Goal: Information Seeking & Learning: Find contact information

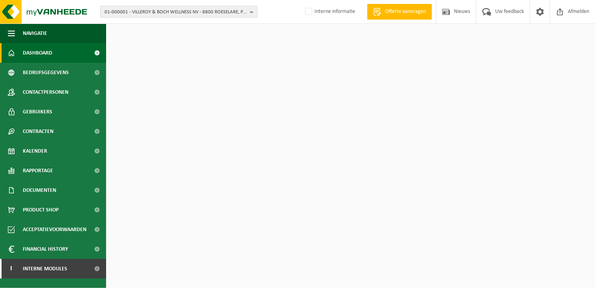
click at [157, 12] on span "01-000001 - VILLEROY & BOCH WELLNESS NV - 8800 ROESELARE, POPULIERSTRAAT 1" at bounding box center [176, 12] width 142 height 12
type input "10-914143"
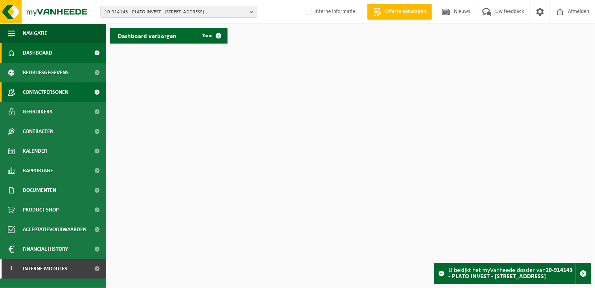
click at [62, 94] on span "Contactpersonen" at bounding box center [46, 93] width 46 height 20
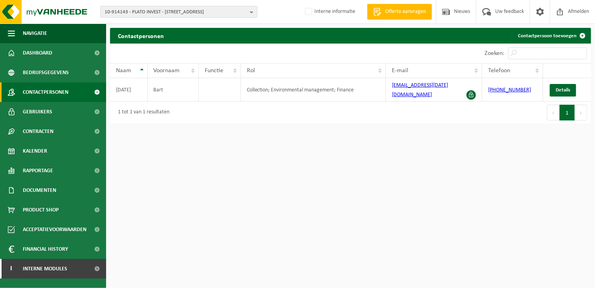
drag, startPoint x: 263, startPoint y: 179, endPoint x: 401, endPoint y: 149, distance: 141.5
click at [263, 179] on html "10-914143 - PLATO INVEST - 9300 AALST, HEILIG HARTLAAN 38 10-914144 - PLATO INV…" at bounding box center [297, 144] width 595 height 288
click at [158, 12] on span "10-914143 - PLATO INVEST - [STREET_ADDRESS]" at bounding box center [176, 12] width 142 height 12
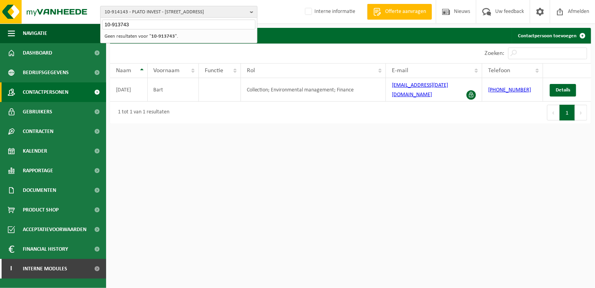
type input "10-913743"
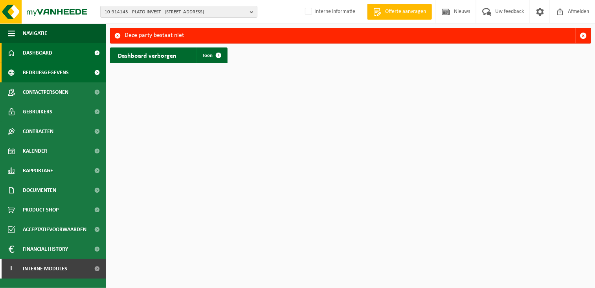
drag, startPoint x: 64, startPoint y: 91, endPoint x: 85, endPoint y: 80, distance: 23.4
click at [64, 91] on span "Contactpersonen" at bounding box center [46, 93] width 46 height 20
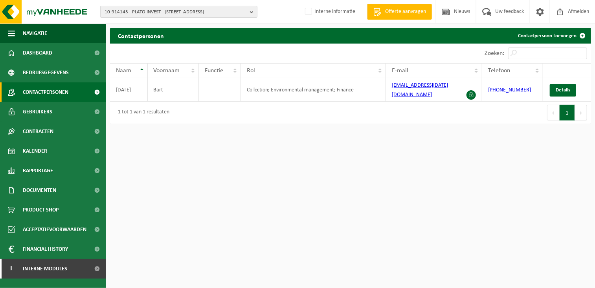
click at [115, 13] on span "10-914143 - PLATO INVEST - [STREET_ADDRESS]" at bounding box center [176, 12] width 142 height 12
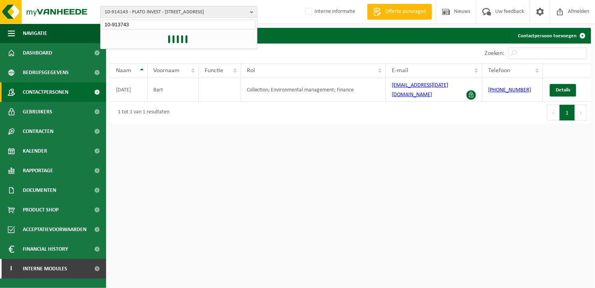
type input "10-913743"
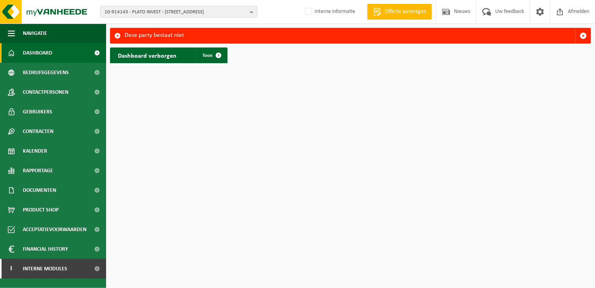
click at [148, 14] on span "10-914143 - PLATO INVEST - [STREET_ADDRESS]" at bounding box center [176, 12] width 142 height 12
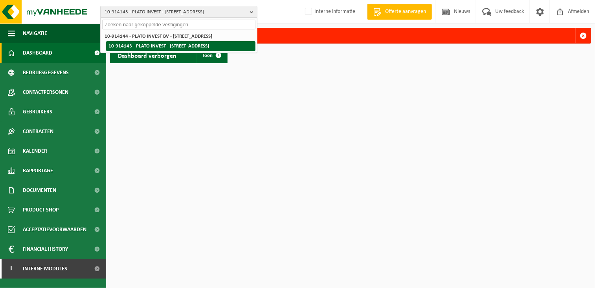
click at [173, 44] on li "10-914143 - PLATO INVEST - [STREET_ADDRESS]" at bounding box center [180, 46] width 149 height 10
click at [140, 42] on li "10-914143 - PLATO INVEST - [STREET_ADDRESS]" at bounding box center [180, 46] width 149 height 10
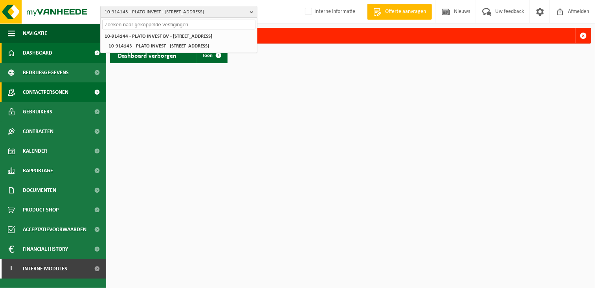
click at [44, 90] on span "Contactpersonen" at bounding box center [46, 93] width 46 height 20
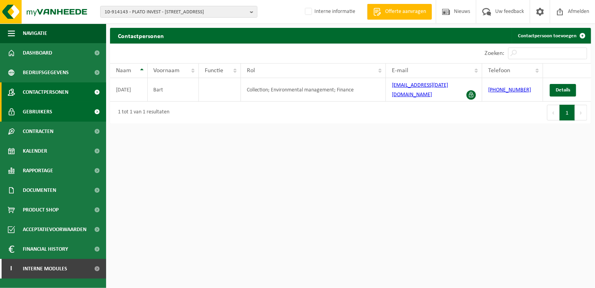
click at [48, 109] on span "Gebruikers" at bounding box center [37, 112] width 29 height 20
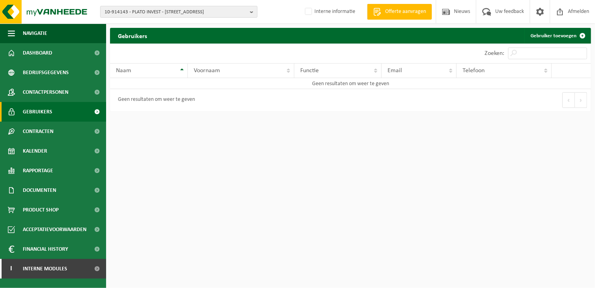
click at [148, 14] on span "10-914143 - PLATO INVEST - [STREET_ADDRESS]" at bounding box center [176, 12] width 142 height 12
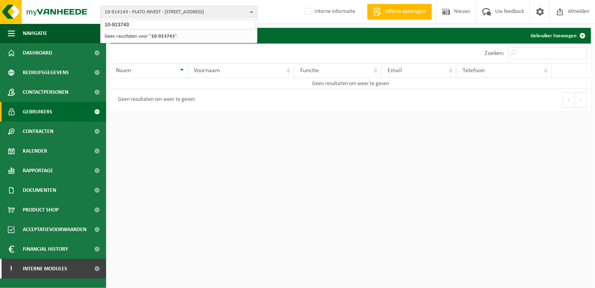
type input "10-913743"
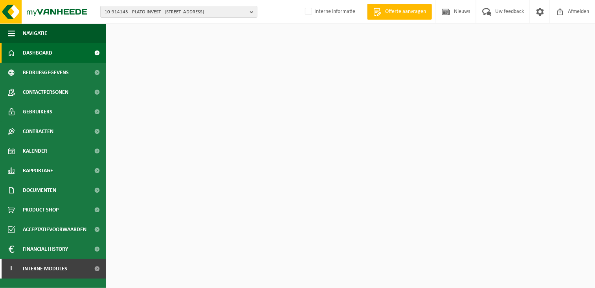
click at [148, 14] on span "10-914143 - PLATO INVEST - [STREET_ADDRESS]" at bounding box center [176, 12] width 142 height 12
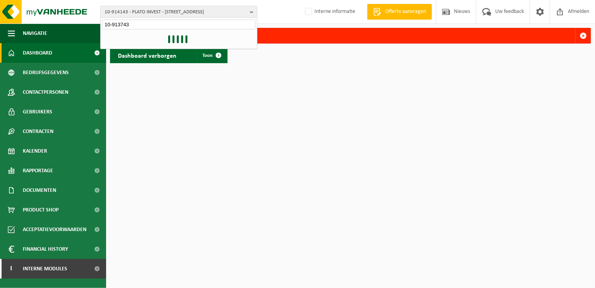
type input "10-913743"
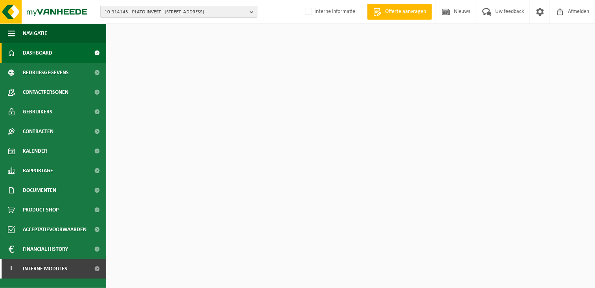
click at [160, 15] on span "10-914143 - PLATO INVEST - [STREET_ADDRESS]" at bounding box center [176, 12] width 142 height 12
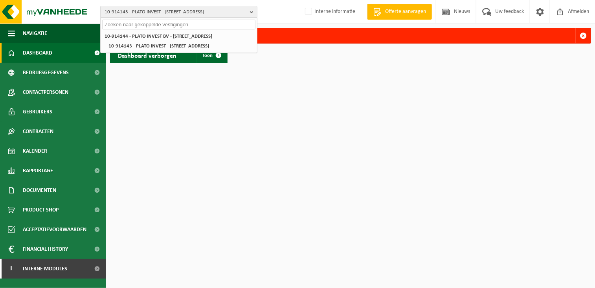
drag, startPoint x: 201, startPoint y: 118, endPoint x: 198, endPoint y: 108, distance: 10.1
click at [200, 116] on html "10-914143 - PLATO INVEST - 9300 AALST, HEILIG HARTLAAN 38 10-914144 - PLATO INV…" at bounding box center [297, 144] width 595 height 288
click at [275, 132] on html "10-914143 - PLATO INVEST - 9300 AALST, HEILIG HARTLAAN 38 10-914144 - PLATO INV…" at bounding box center [297, 144] width 595 height 288
click at [129, 28] on input "text" at bounding box center [178, 25] width 153 height 10
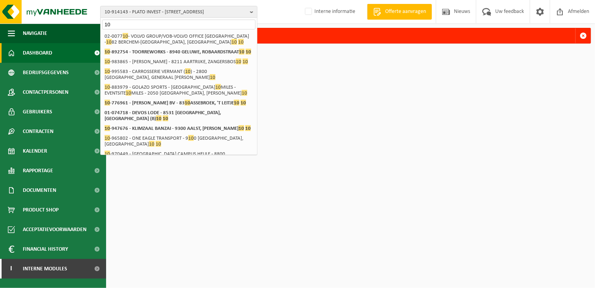
type input "1"
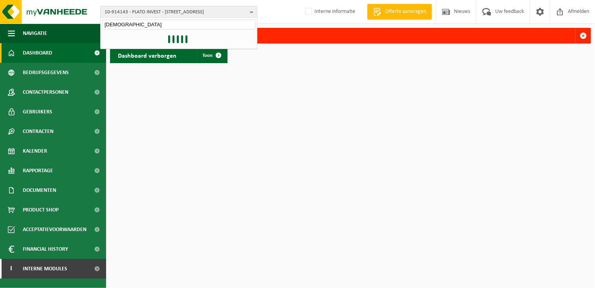
type input "kardinaal"
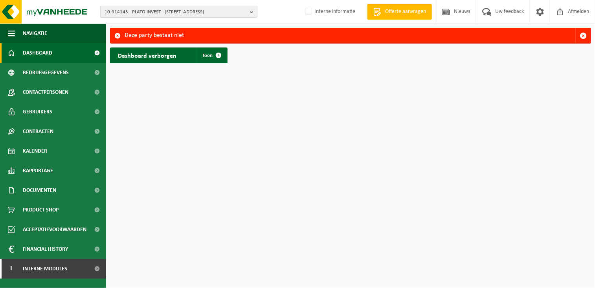
click at [139, 9] on span "10-914143 - PLATO INVEST - [STREET_ADDRESS]" at bounding box center [176, 12] width 142 height 12
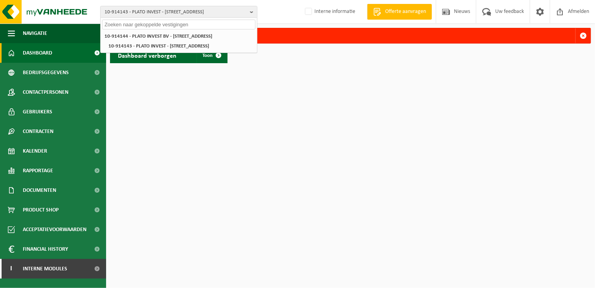
click at [125, 24] on input "text" at bounding box center [178, 25] width 153 height 10
paste input "10-914144"
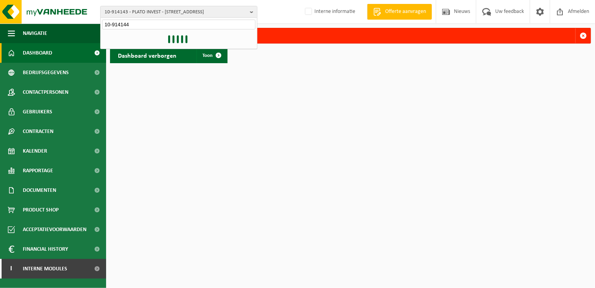
type input "10-914144"
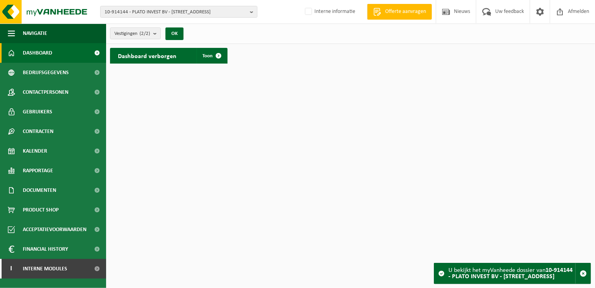
click at [332, 145] on html "10-914144 - PLATO INVEST BV - 9450 HAALTERT, [STREET_ADDRESS] - 9300 [GEOGRAPHI…" at bounding box center [297, 144] width 595 height 288
click at [62, 90] on span "Contactpersonen" at bounding box center [46, 93] width 46 height 20
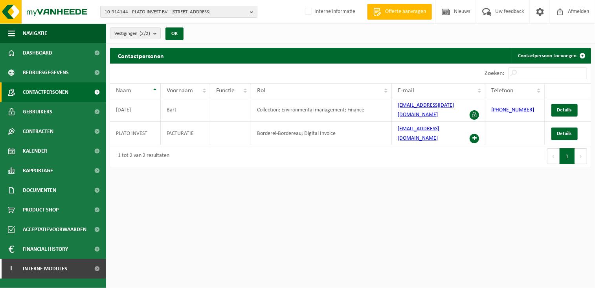
drag, startPoint x: 279, startPoint y: 229, endPoint x: 384, endPoint y: 214, distance: 106.3
click at [279, 229] on html "10-914144 - PLATO INVEST BV - 9450 HAALTERT, KOEMEERSSTRAAT 12 10-914144 - PLAT…" at bounding box center [297, 144] width 595 height 288
click at [401, 193] on html "10-914144 - PLATO INVEST BV - 9450 HAALTERT, KOEMEERSSTRAAT 12 10-914144 - PLAT…" at bounding box center [297, 144] width 595 height 288
drag, startPoint x: 432, startPoint y: 184, endPoint x: 421, endPoint y: 186, distance: 10.7
click at [431, 184] on html "10-914144 - PLATO INVEST BV - 9450 HAALTERT, KOEMEERSSTRAAT 12 10-914144 - PLAT…" at bounding box center [297, 144] width 595 height 288
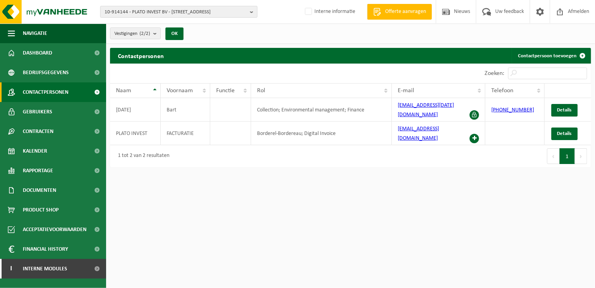
click at [132, 10] on span "10-914144 - PLATO INVEST BV - [STREET_ADDRESS]" at bounding box center [176, 12] width 142 height 12
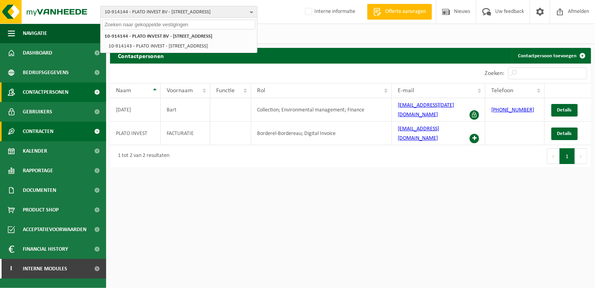
click at [57, 128] on link "Contracten" at bounding box center [53, 132] width 106 height 20
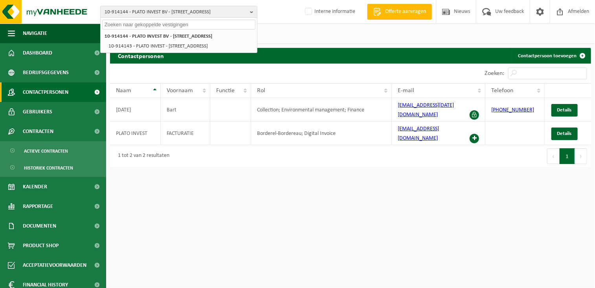
click at [283, 211] on html "10-914144 - PLATO INVEST BV - 9450 HAALTERT, KOEMEERSSTRAAT 12 10-914144 - PLAT…" at bounding box center [297, 144] width 595 height 288
click at [381, 180] on html "10-914144 - PLATO INVEST BV - 9450 HAALTERT, KOEMEERSSTRAAT 12 10-914144 - PLAT…" at bounding box center [297, 144] width 595 height 288
click at [563, 131] on span "Details" at bounding box center [564, 133] width 15 height 5
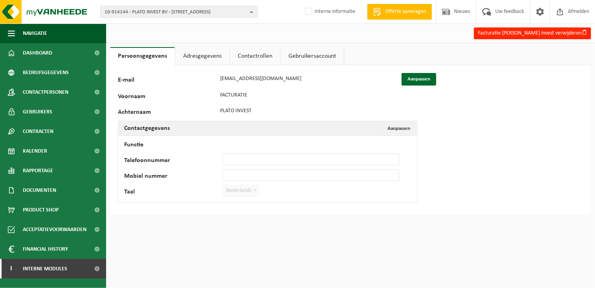
click at [193, 54] on link "Adresgegevens" at bounding box center [202, 56] width 54 height 18
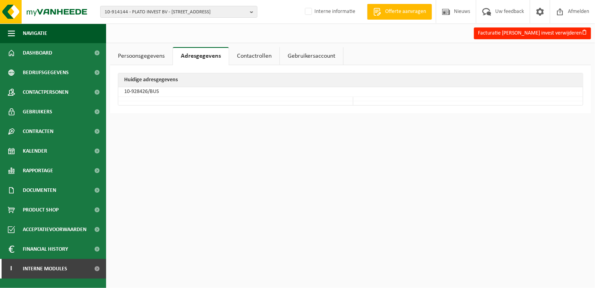
click at [263, 53] on link "Contactrollen" at bounding box center [254, 56] width 50 height 18
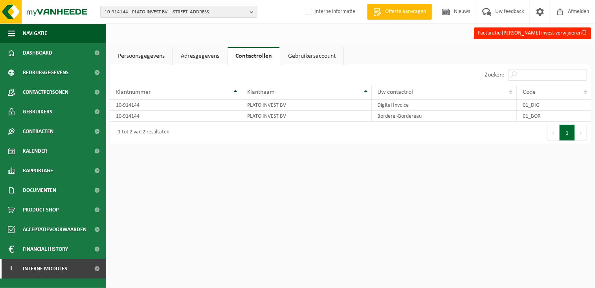
click at [322, 53] on link "Gebruikersaccount" at bounding box center [311, 56] width 63 height 18
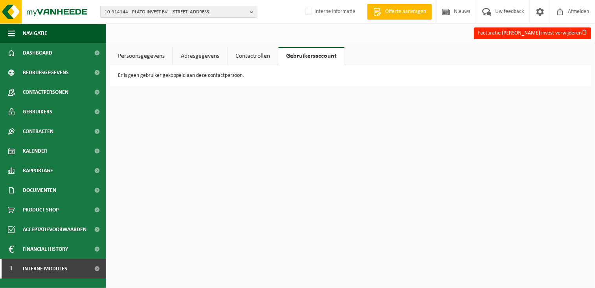
click at [149, 57] on link "Persoonsgegevens" at bounding box center [141, 56] width 62 height 18
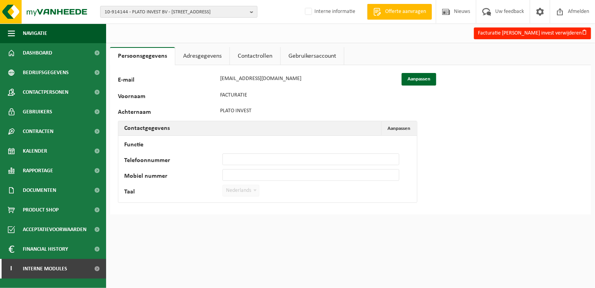
click at [140, 10] on span "10-914144 - PLATO INVEST BV - [STREET_ADDRESS]" at bounding box center [176, 12] width 142 height 12
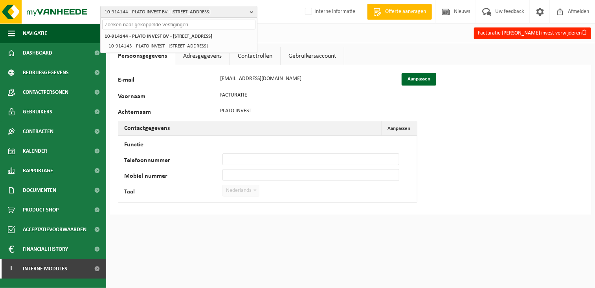
click at [549, 144] on div "95148 E-mail info@heilighartkerk.be Aanpassen Voornaam FACTURATIE Achternaam PL…" at bounding box center [350, 140] width 481 height 150
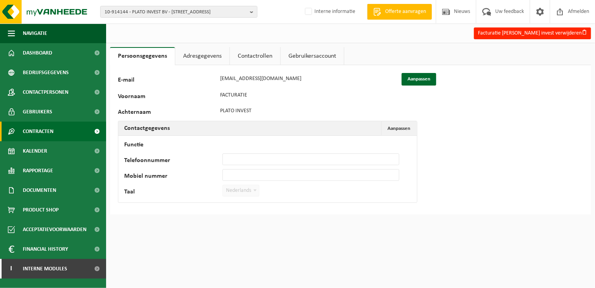
click at [64, 129] on link "Contracten" at bounding box center [53, 132] width 106 height 20
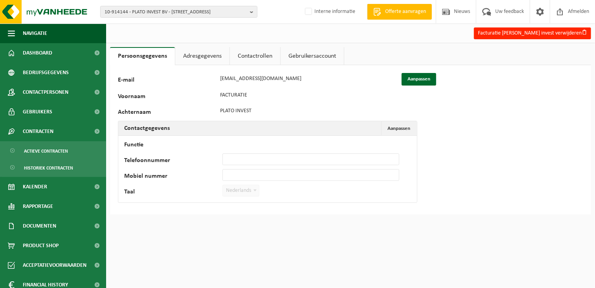
click at [50, 142] on ul "Actieve contracten Historiek contracten" at bounding box center [53, 159] width 106 height 36
click at [48, 149] on span "Actieve contracten" at bounding box center [46, 151] width 44 height 15
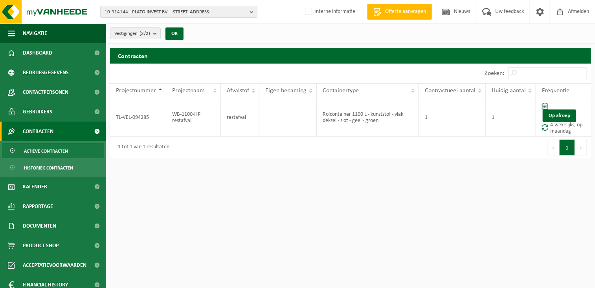
click at [50, 148] on span "Actieve contracten" at bounding box center [46, 151] width 44 height 15
click at [45, 134] on span "Contracten" at bounding box center [38, 132] width 31 height 20
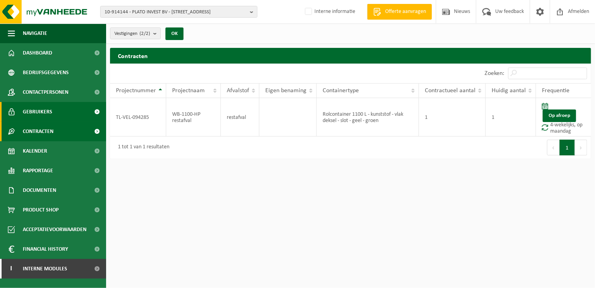
click at [46, 111] on span "Gebruikers" at bounding box center [37, 112] width 29 height 20
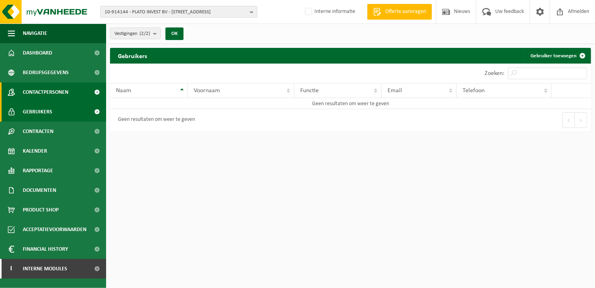
click at [54, 93] on span "Contactpersonen" at bounding box center [46, 93] width 46 height 20
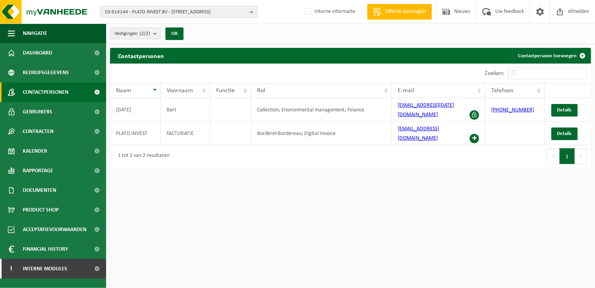
click at [189, 194] on html "10-914144 - PLATO INVEST BV - 9450 HAALTERT, [STREET_ADDRESS] - 9300 [GEOGRAPHI…" at bounding box center [297, 144] width 595 height 288
click at [154, 11] on span "10-914144 - PLATO INVEST BV - [STREET_ADDRESS]" at bounding box center [176, 12] width 142 height 12
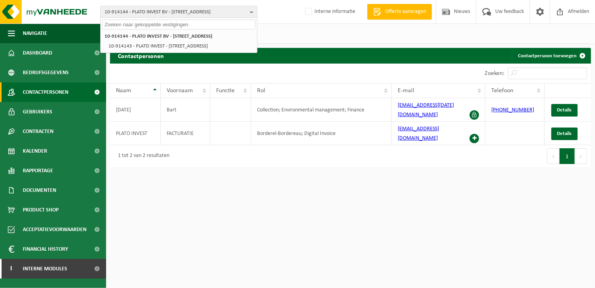
click at [303, 182] on html "10-914144 - PLATO INVEST BV - 9450 HAALTERT, [STREET_ADDRESS] - 9300 [GEOGRAPHI…" at bounding box center [297, 144] width 595 height 288
click at [281, 224] on html "10-914144 - PLATO INVEST BV - 9450 HAALTERT, [STREET_ADDRESS] - 9300 [GEOGRAPHI…" at bounding box center [297, 144] width 595 height 288
click at [309, 220] on html "10-914144 - PLATO INVEST BV - 9450 HAALTERT, [STREET_ADDRESS] - 9300 [GEOGRAPHI…" at bounding box center [297, 144] width 595 height 288
click at [365, 195] on html "10-914144 - PLATO INVEST BV - 9450 HAALTERT, [STREET_ADDRESS] - 9300 [GEOGRAPHI…" at bounding box center [297, 144] width 595 height 288
